Goal: Obtain resource: Download file/media

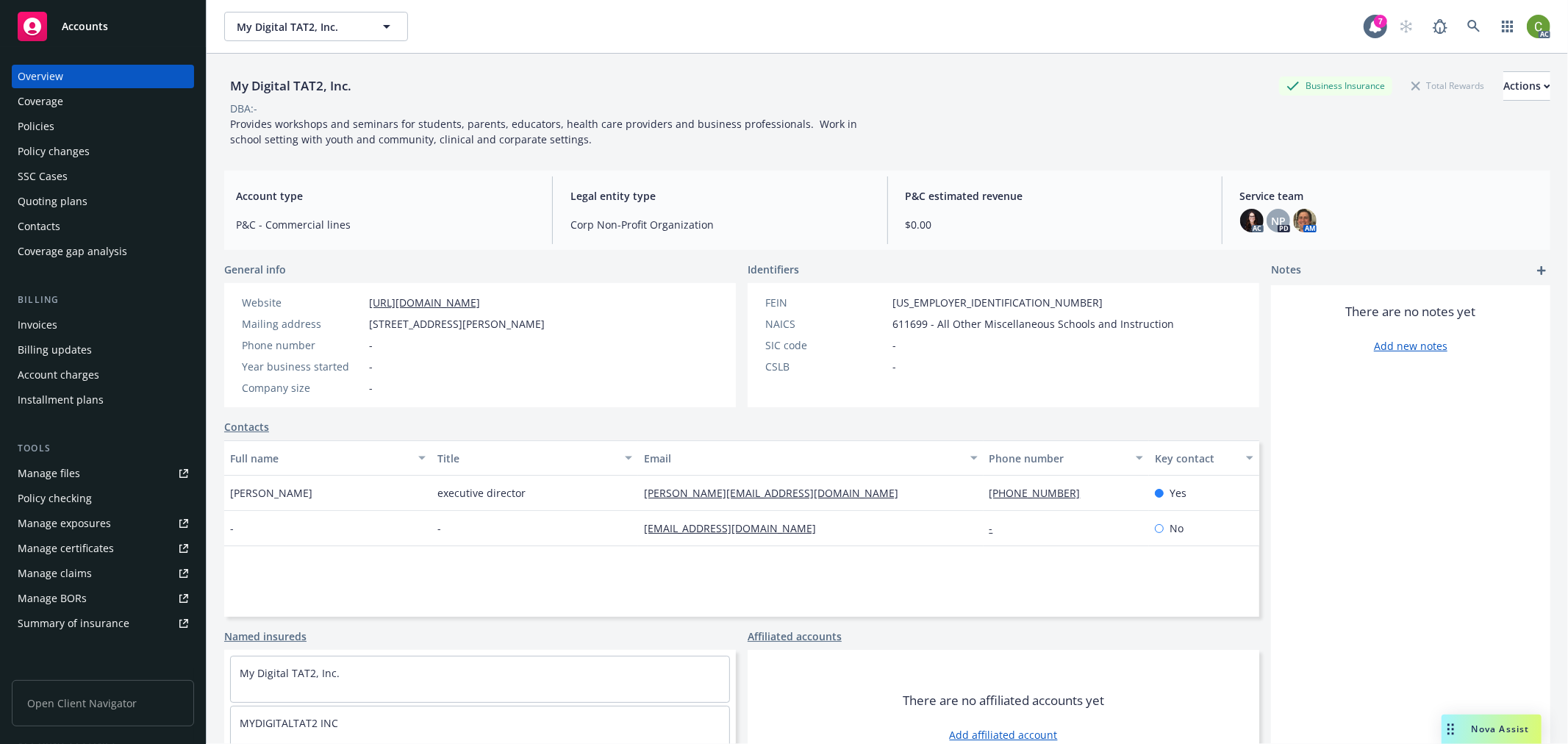
scroll to position [54, 0]
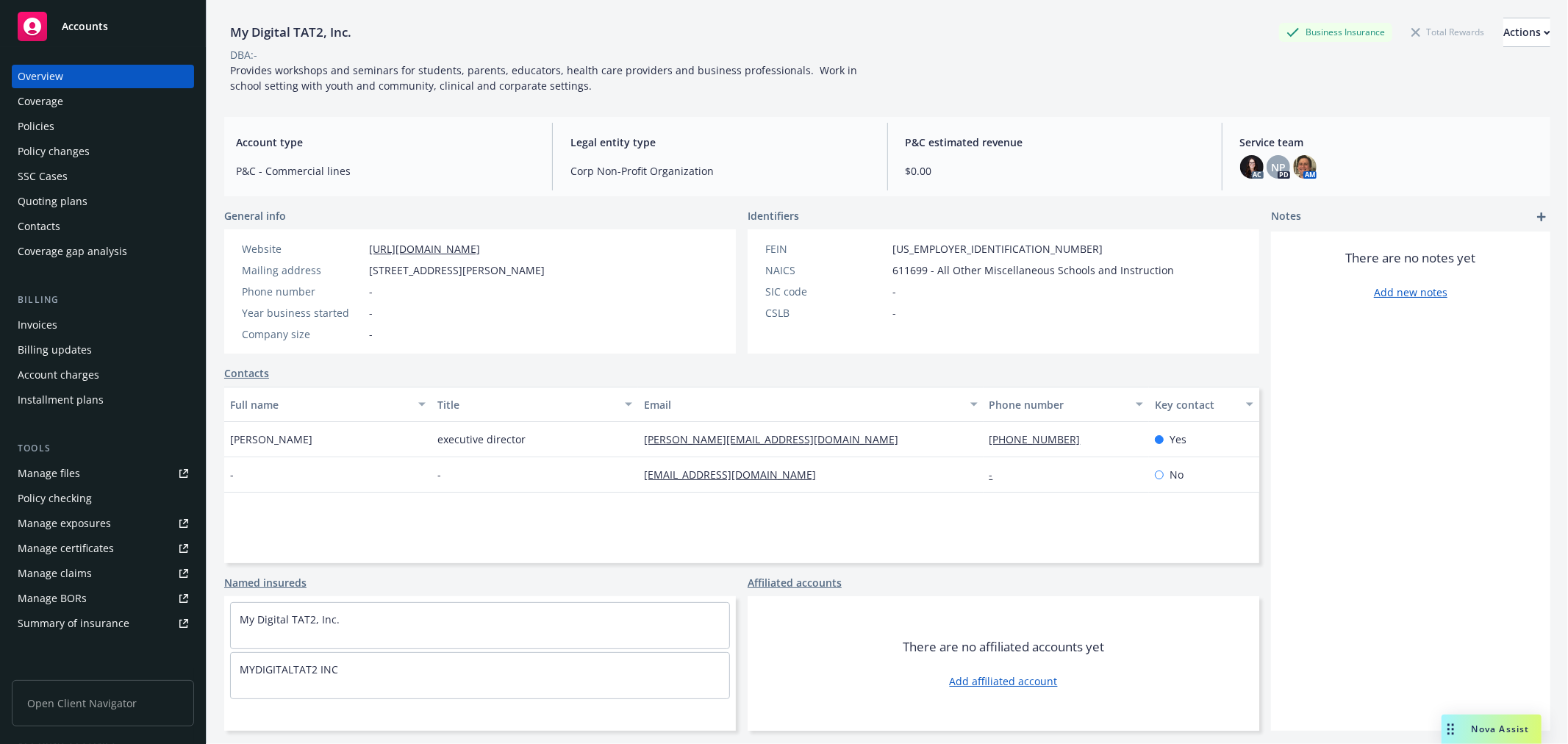
click at [44, 25] on rect at bounding box center [32, 27] width 29 height 29
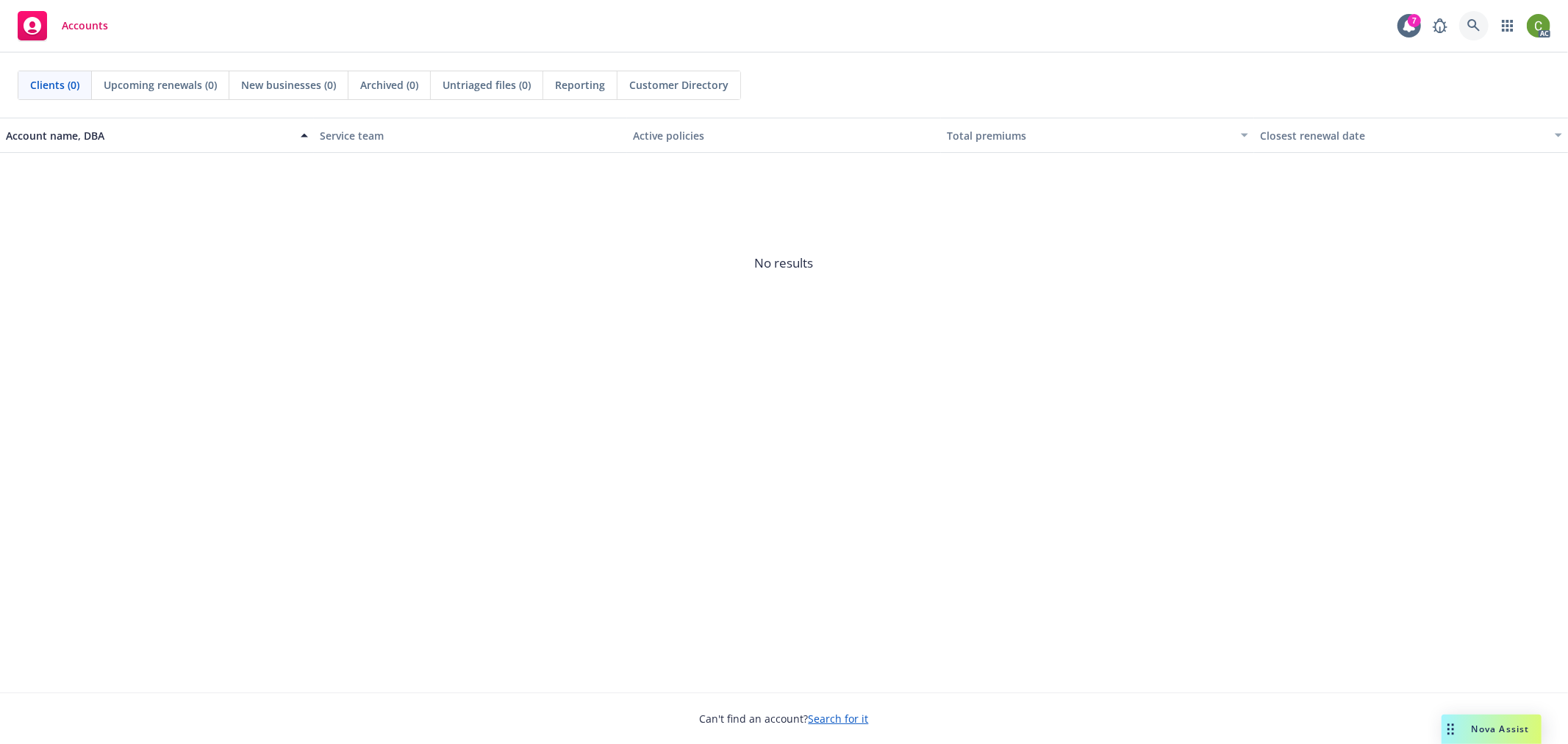
drag, startPoint x: 1474, startPoint y: 27, endPoint x: 1463, endPoint y: 62, distance: 36.7
click at [1474, 26] on icon at bounding box center [1473, 25] width 12 height 12
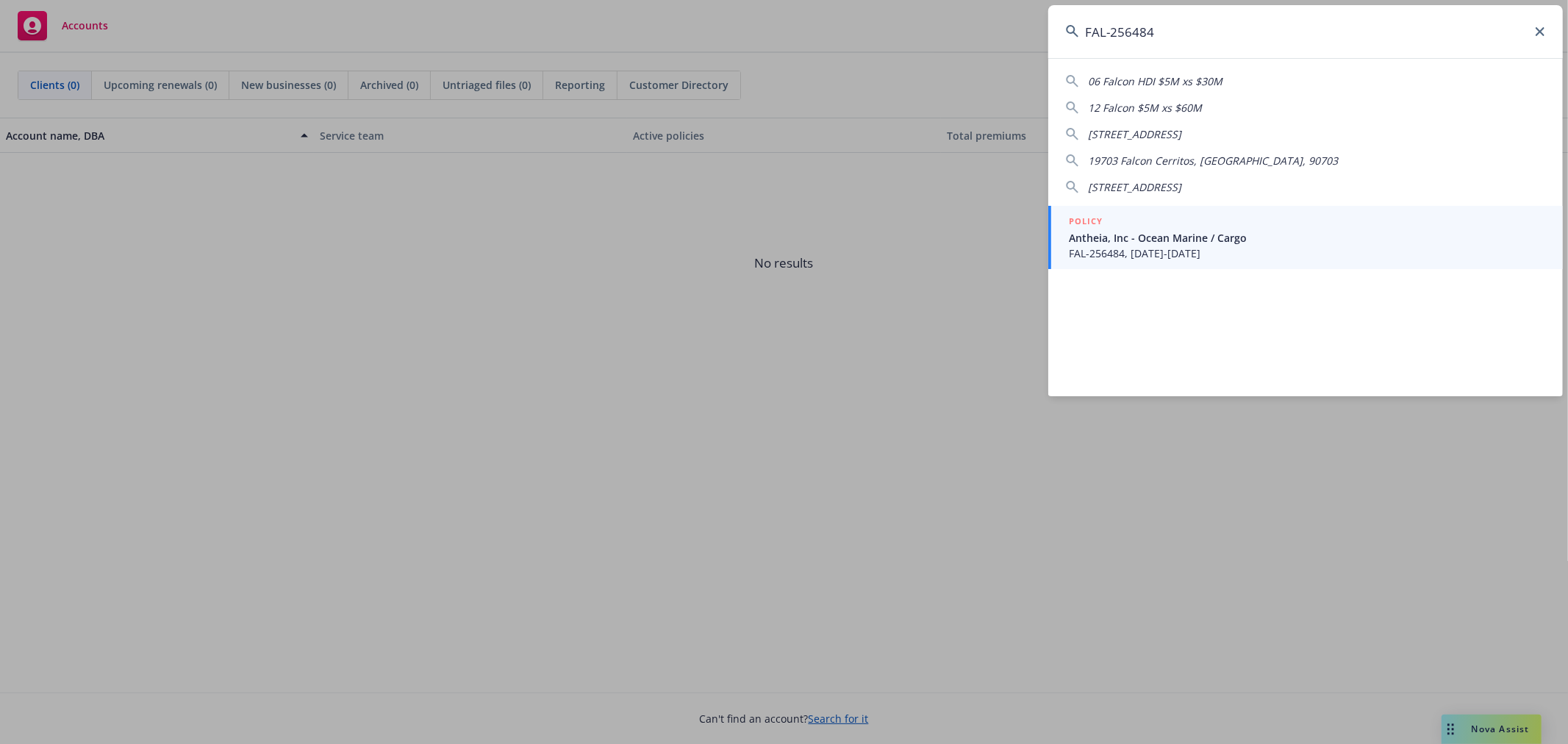
type input "FAL-256484"
drag, startPoint x: 1247, startPoint y: 246, endPoint x: 1140, endPoint y: 322, distance: 131.2
click at [1247, 246] on span "FAL-256484, 09/05/2025-09/05/2026" at bounding box center [1307, 253] width 476 height 15
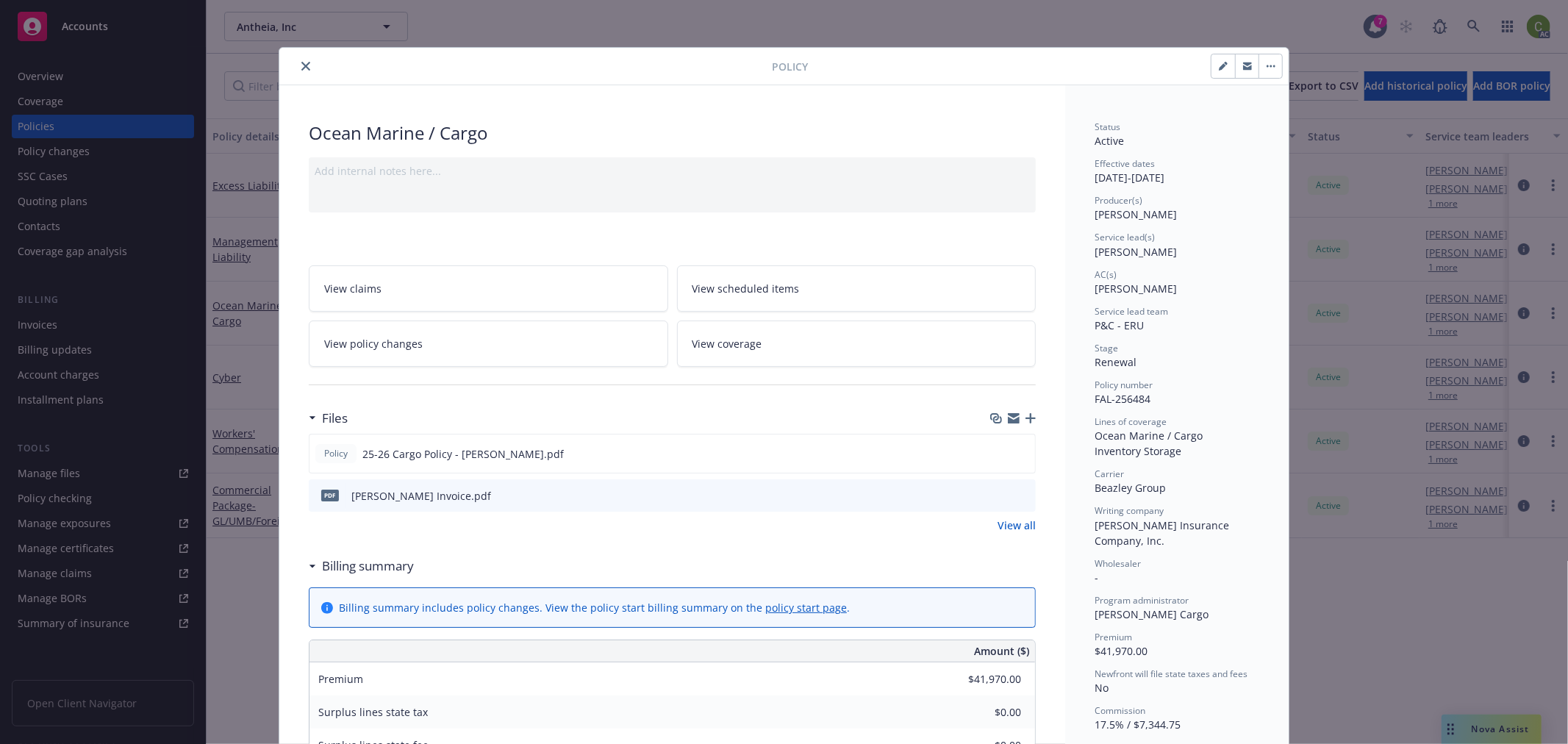
click at [1015, 495] on icon "preview file" at bounding box center [1021, 494] width 13 height 10
click at [1242, 23] on div "Policy Ocean Marine / Cargo Add internal notes here... View claims View schedul…" at bounding box center [784, 372] width 1568 height 744
click at [1470, 29] on div "Policy Ocean Marine / Cargo Add internal notes here... View claims View schedul…" at bounding box center [784, 372] width 1568 height 744
click at [1472, 28] on div "Policy Ocean Marine / Cargo Add internal notes here... View claims View schedul…" at bounding box center [784, 372] width 1568 height 744
drag, startPoint x: 296, startPoint y: 69, endPoint x: 326, endPoint y: 71, distance: 30.1
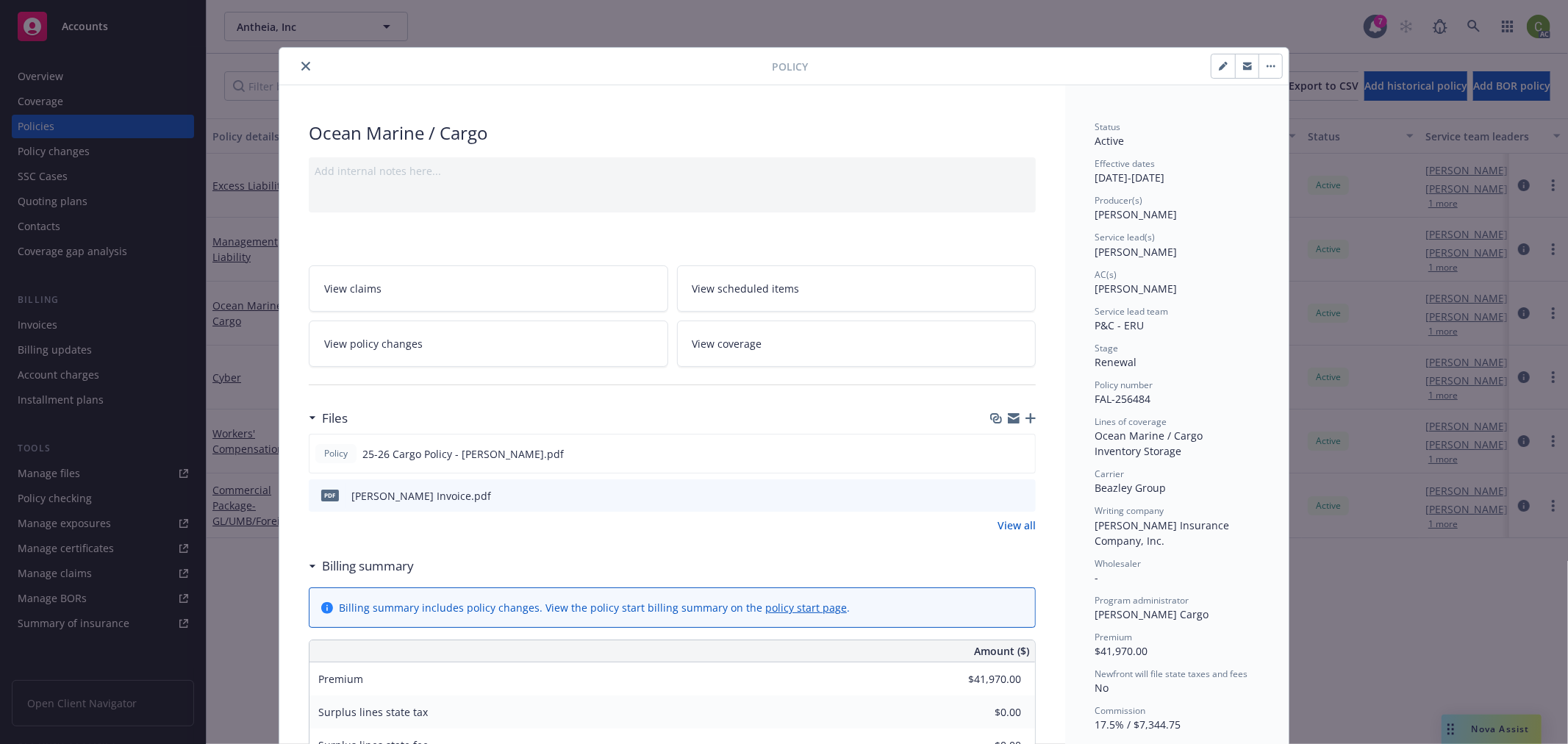
click at [302, 69] on icon "close" at bounding box center [306, 66] width 9 height 9
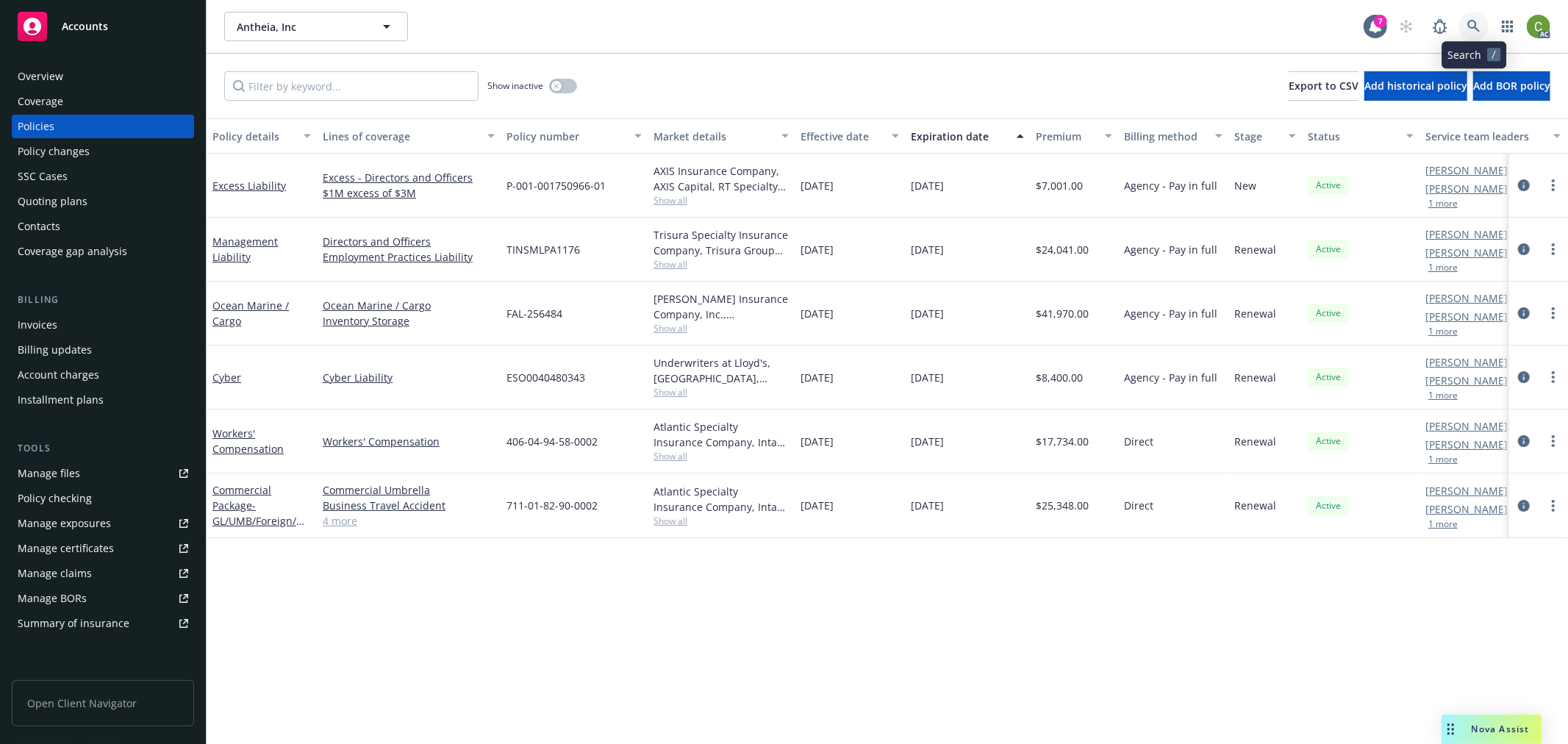
click at [1478, 27] on icon at bounding box center [1474, 27] width 13 height 13
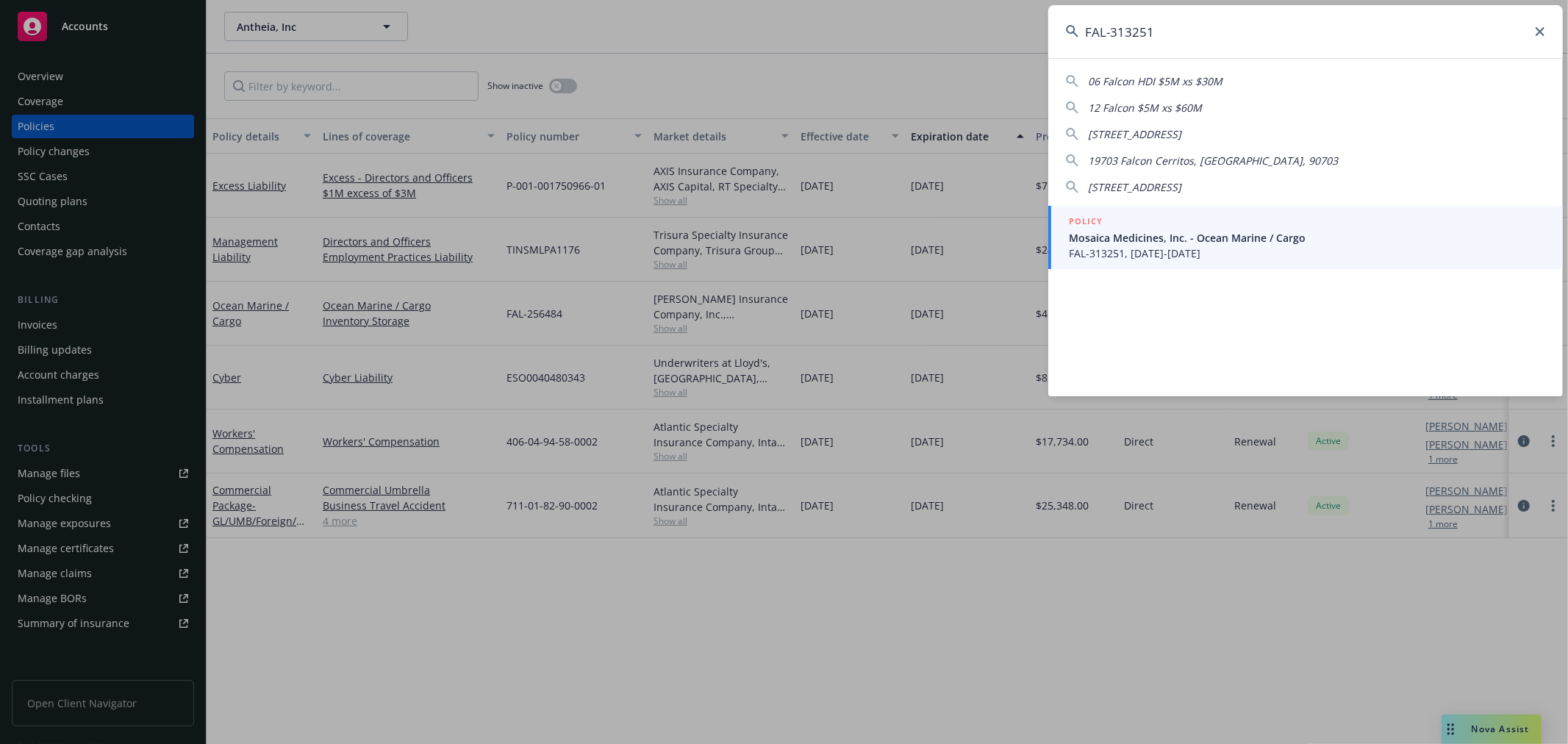
type input "FAL-313251"
click at [1195, 235] on span "Mosaica Medicines, Inc. - Ocean Marine / Cargo" at bounding box center [1307, 237] width 476 height 15
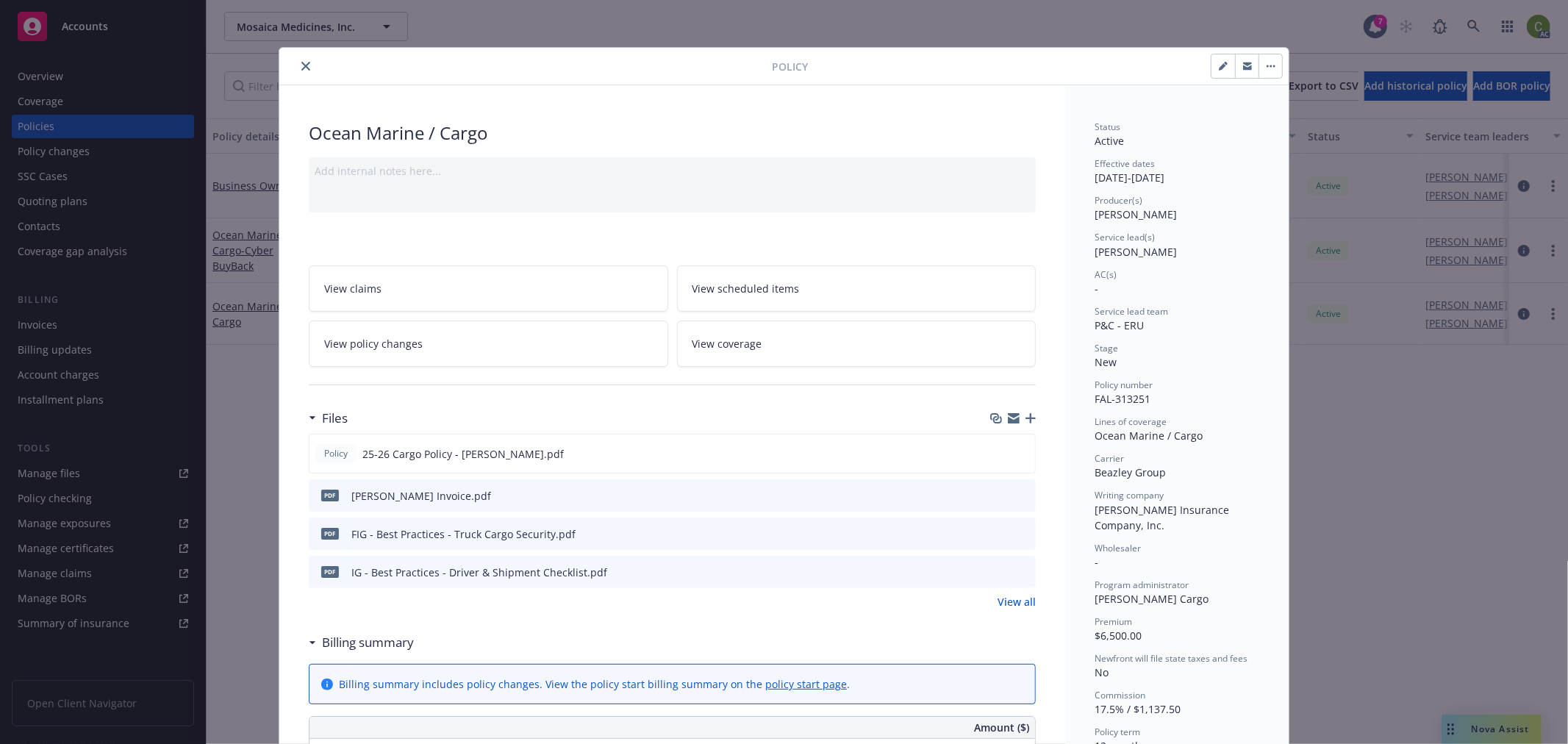
click at [1017, 493] on icon "preview file" at bounding box center [1021, 494] width 13 height 10
click at [302, 69] on icon "close" at bounding box center [306, 66] width 9 height 9
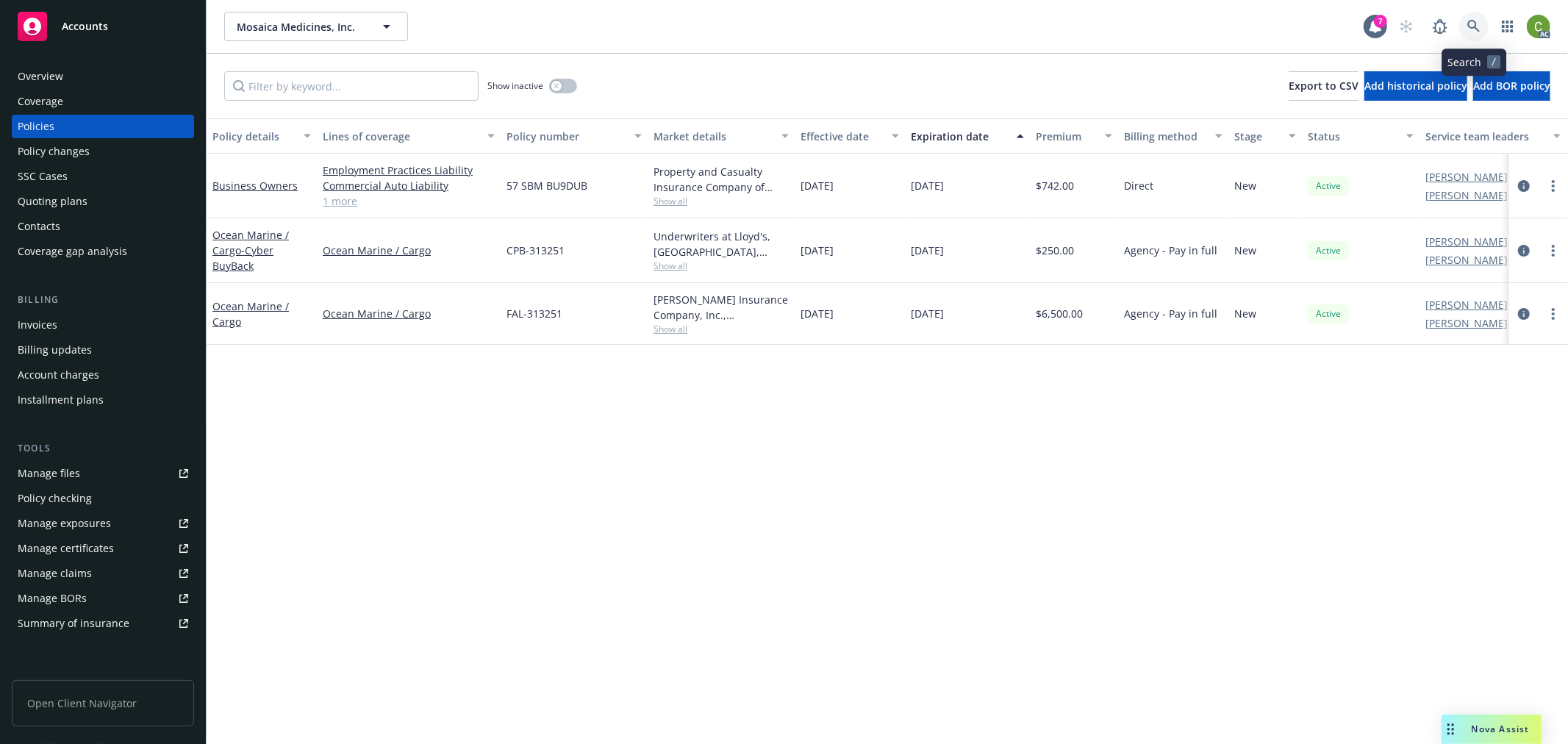
click at [1474, 26] on icon at bounding box center [1473, 26] width 12 height 12
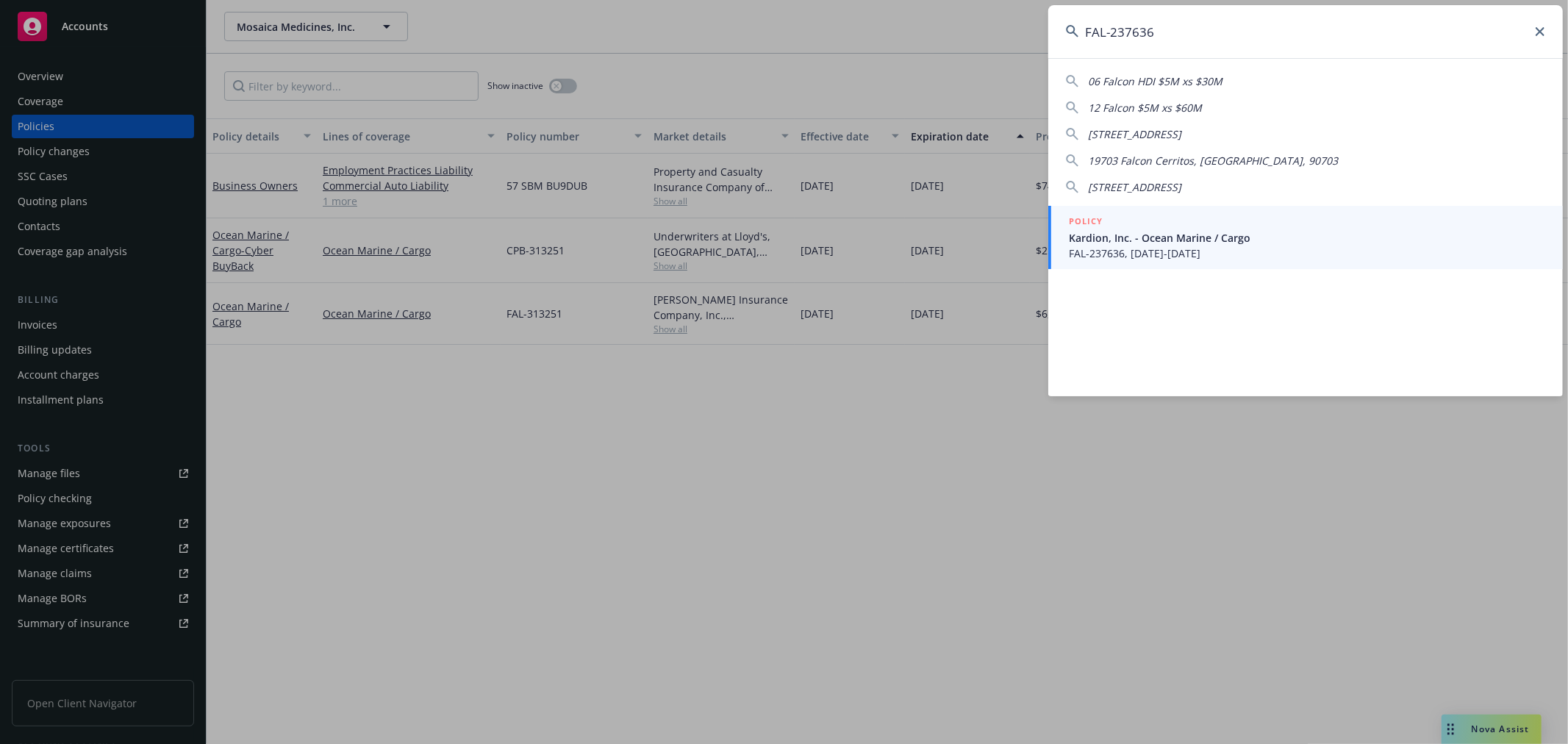
type input "FAL-237636"
click at [1181, 243] on span "Kardion, Inc. - Ocean Marine / Cargo" at bounding box center [1307, 237] width 476 height 15
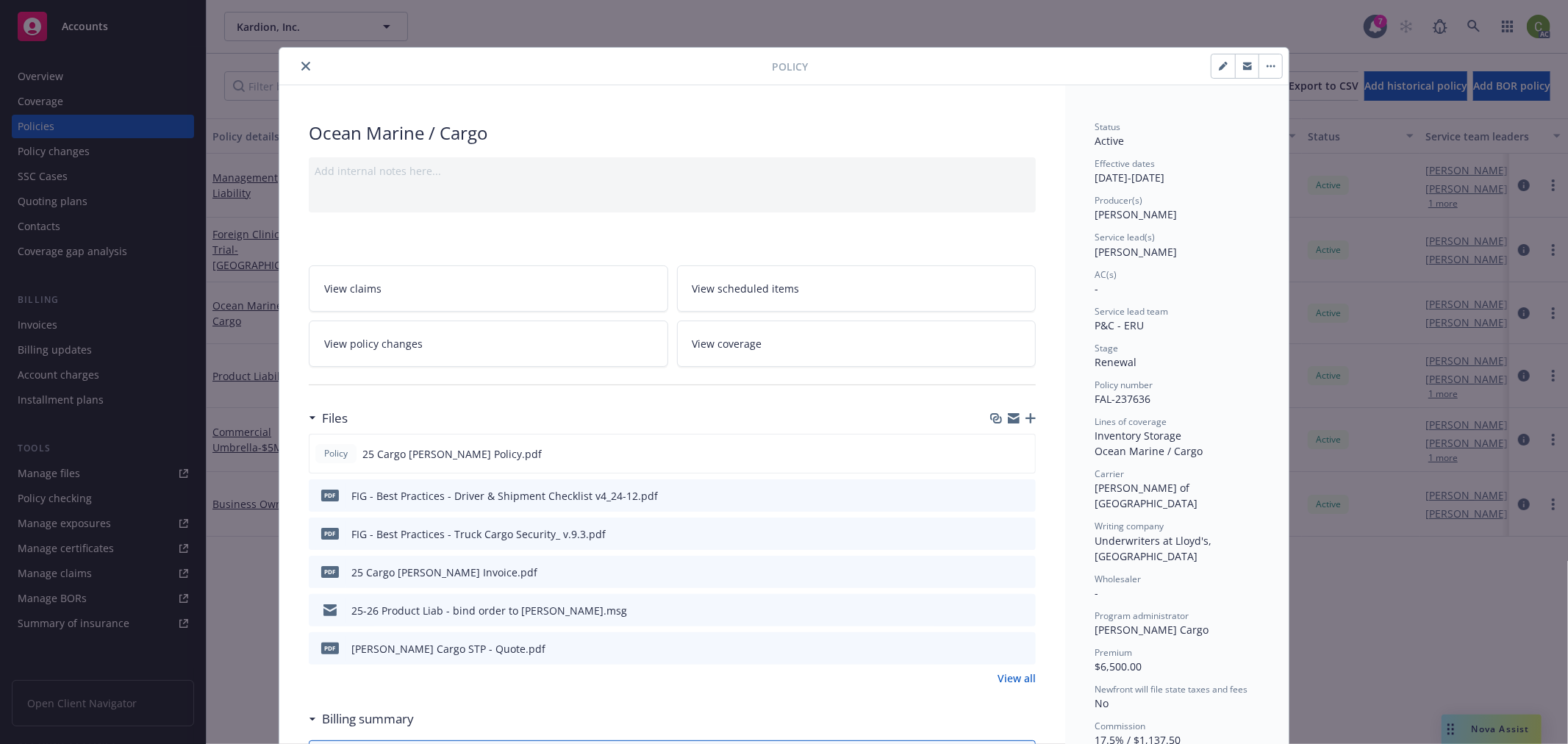
drag, startPoint x: 988, startPoint y: 571, endPoint x: 1012, endPoint y: 538, distance: 40.8
click at [992, 570] on icon "download file" at bounding box center [997, 571] width 12 height 12
drag, startPoint x: 302, startPoint y: 63, endPoint x: 321, endPoint y: 64, distance: 19.0
click at [302, 62] on icon "close" at bounding box center [306, 66] width 9 height 9
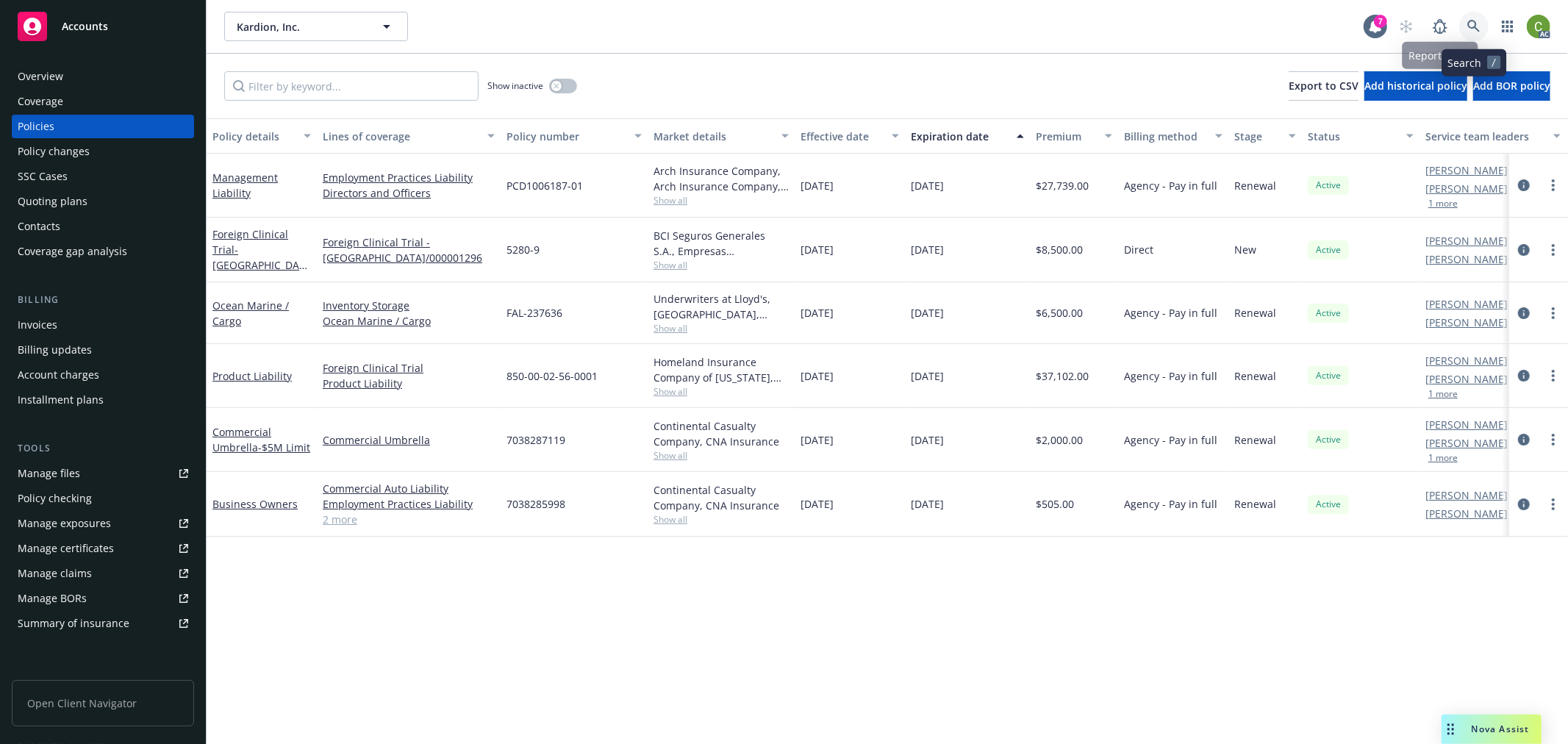
click at [1472, 30] on icon at bounding box center [1474, 27] width 13 height 13
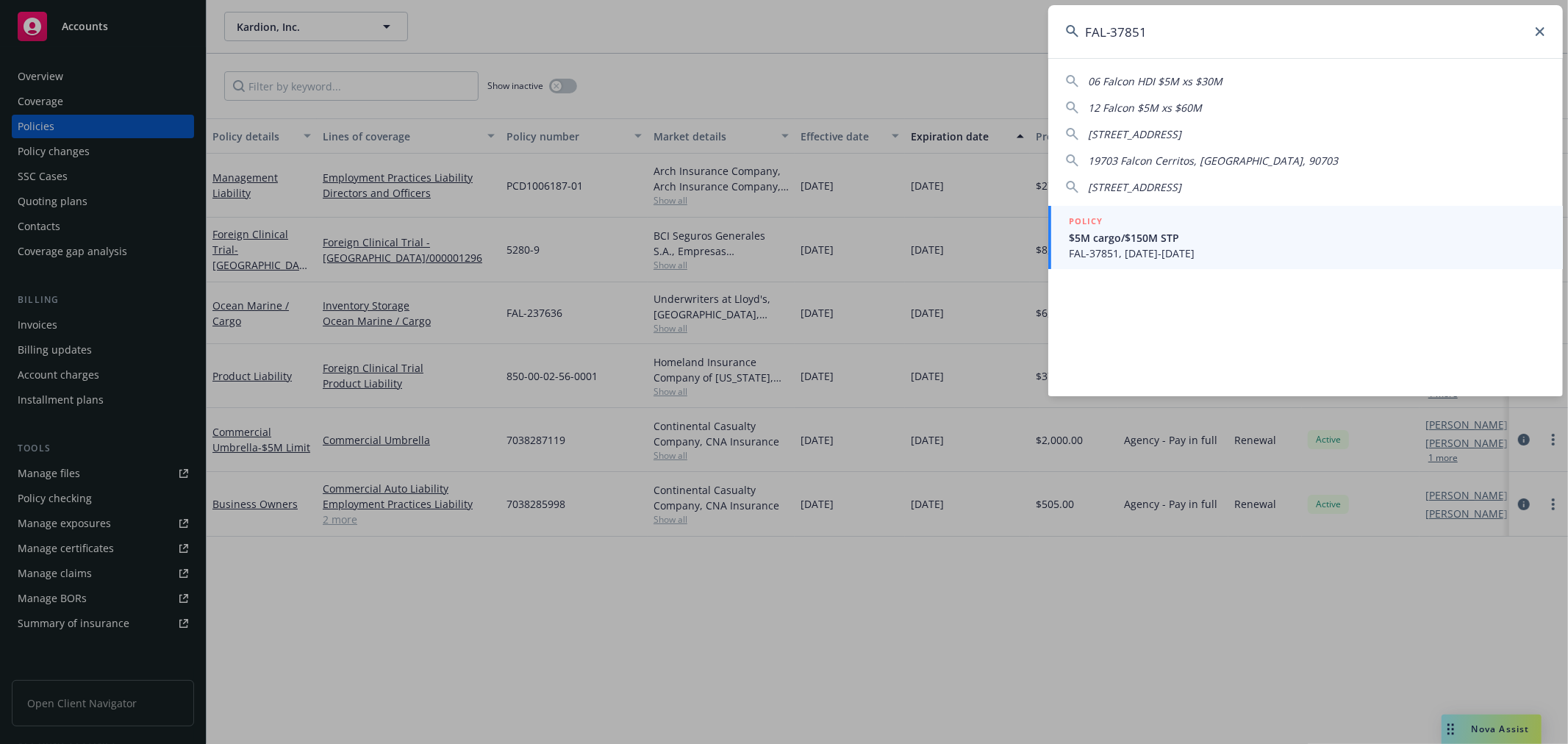
type input "FAL-37851"
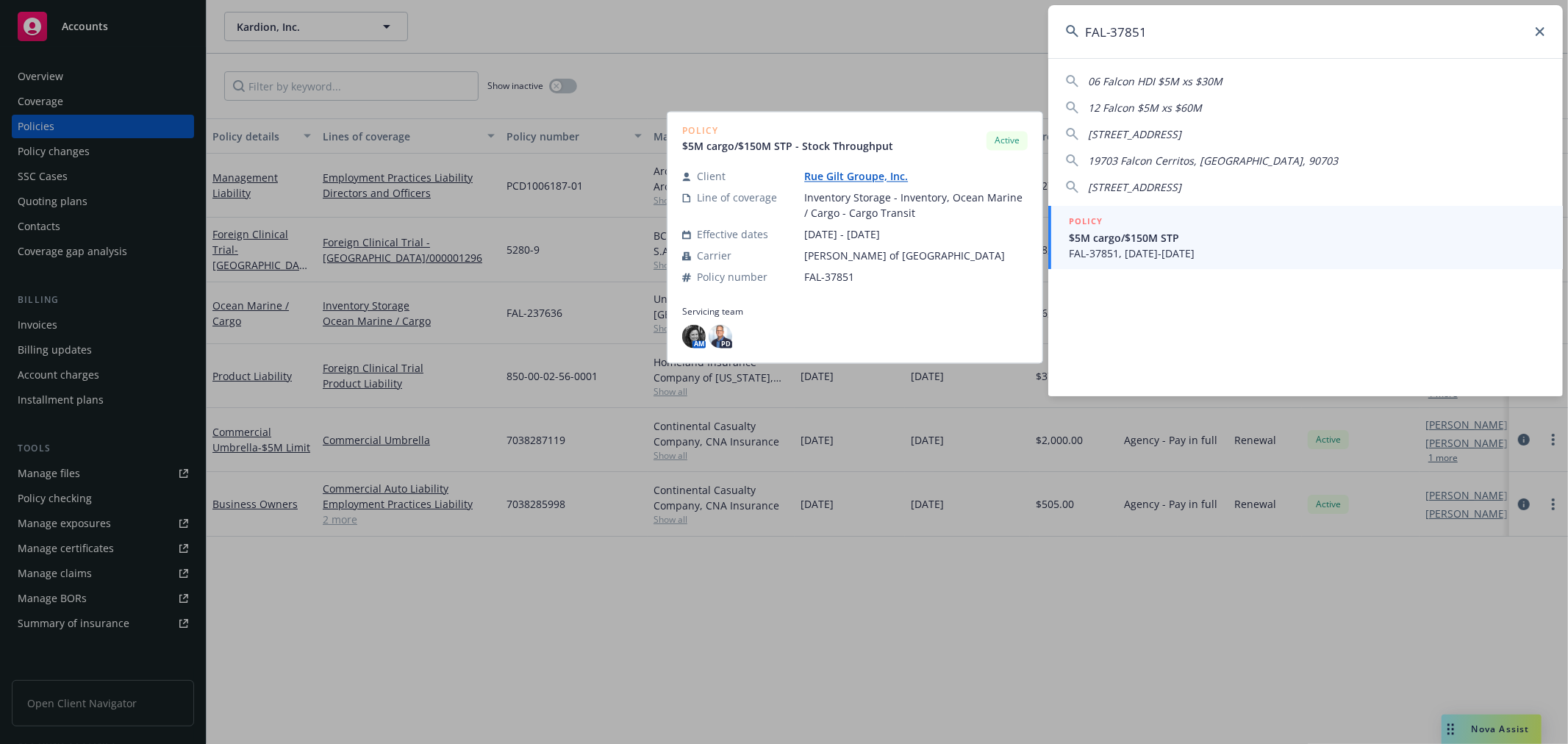
click at [1264, 248] on span "FAL-37851, 06/17/2025-06/17/2026" at bounding box center [1307, 253] width 476 height 15
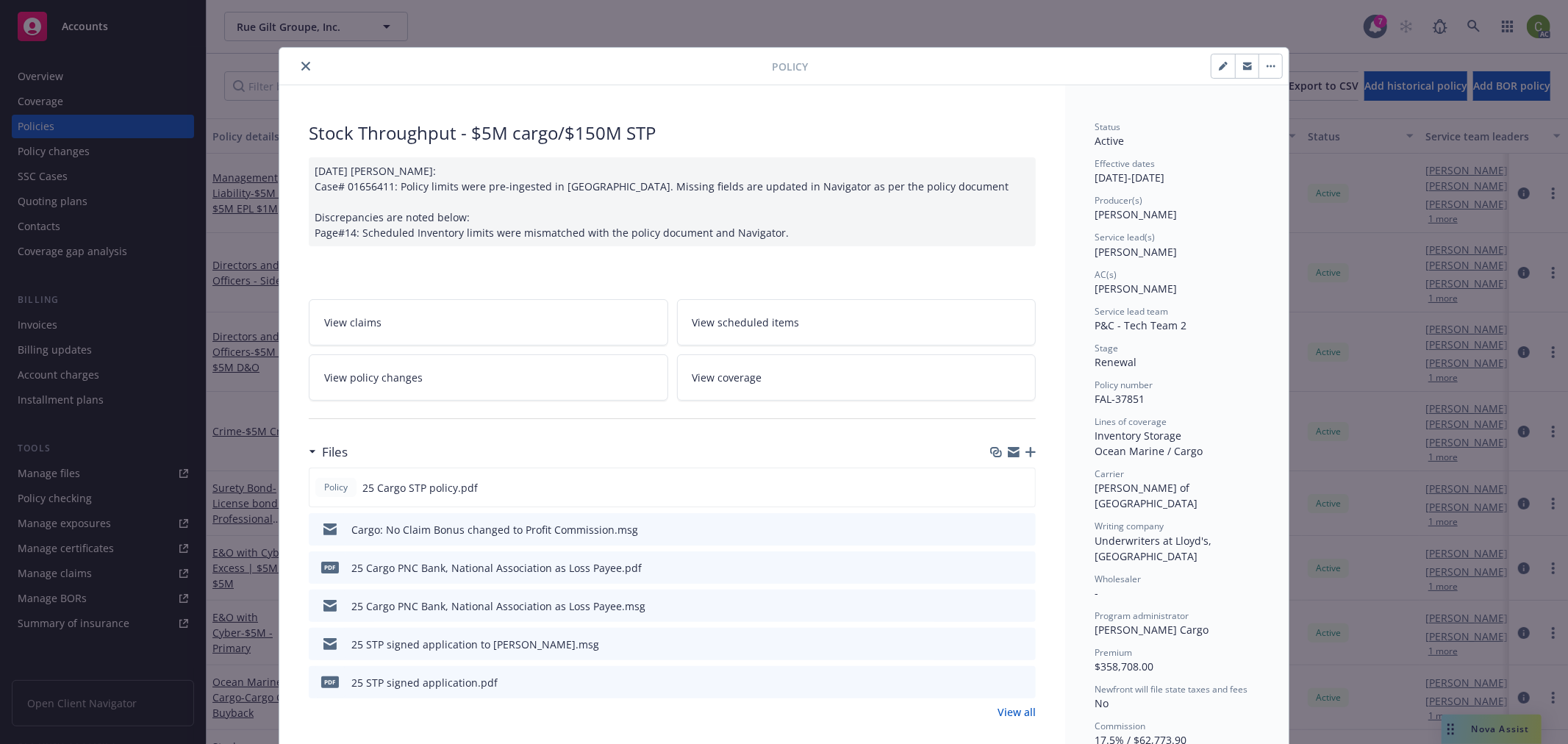
click at [1003, 708] on link "View all" at bounding box center [1016, 711] width 38 height 15
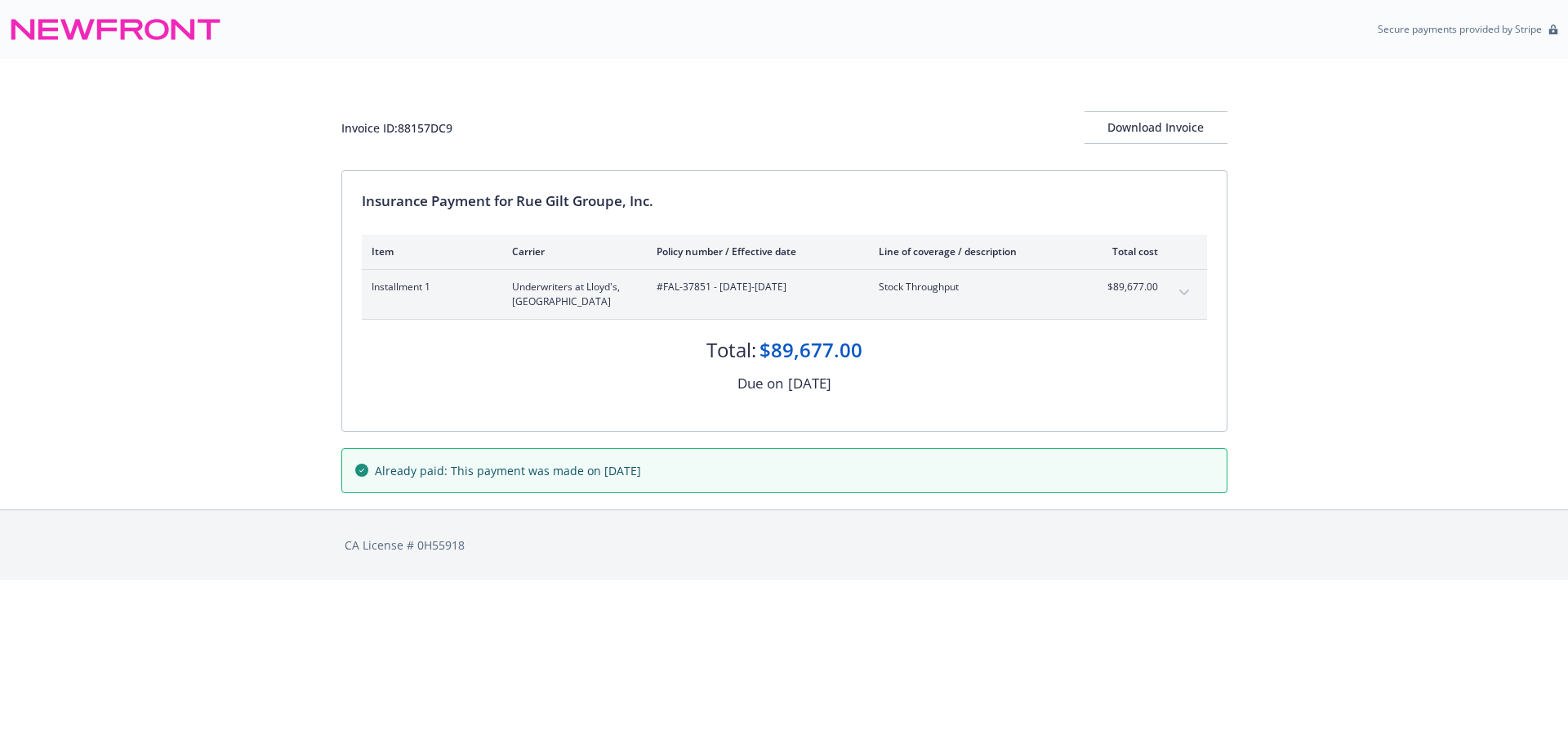
click at [1182, 289] on button "expand content" at bounding box center [1184, 292] width 26 height 26
